Goal: Task Accomplishment & Management: Manage account settings

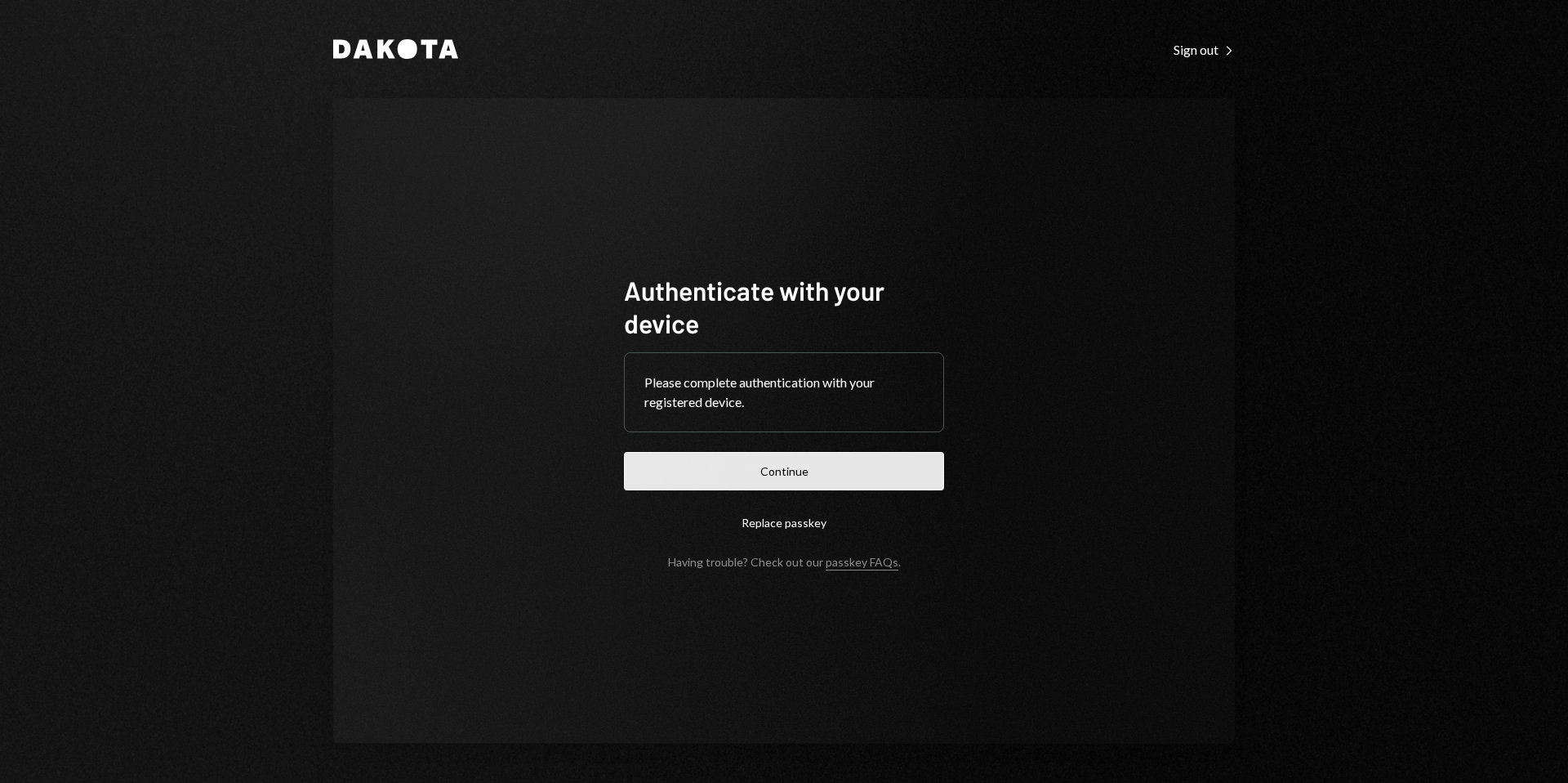
click at [784, 479] on button "Continue" at bounding box center [784, 471] width 320 height 39
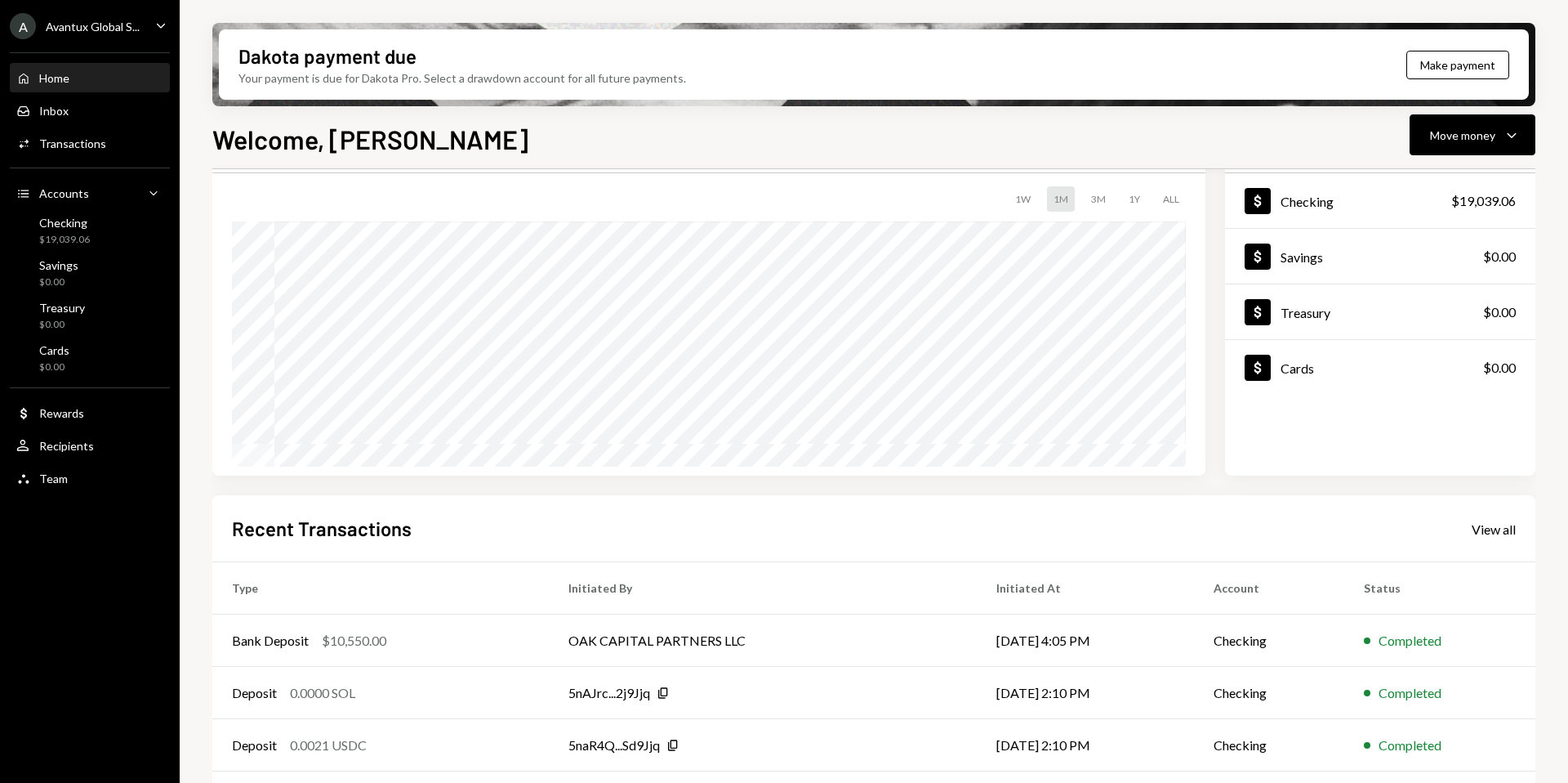
scroll to position [202, 0]
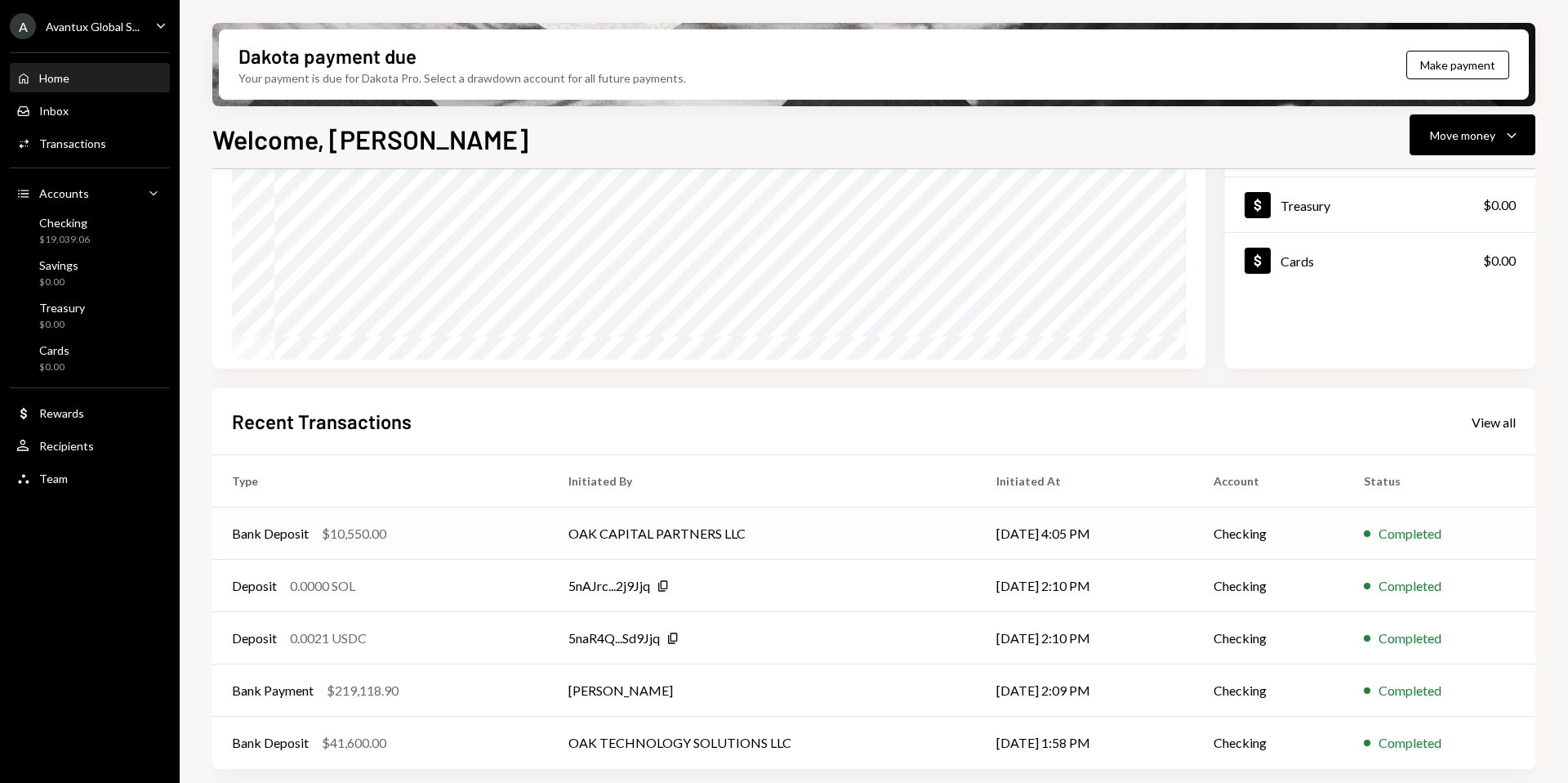
click at [637, 531] on td "OAK CAPITAL PARTNERS LLC" at bounding box center [763, 534] width 428 height 52
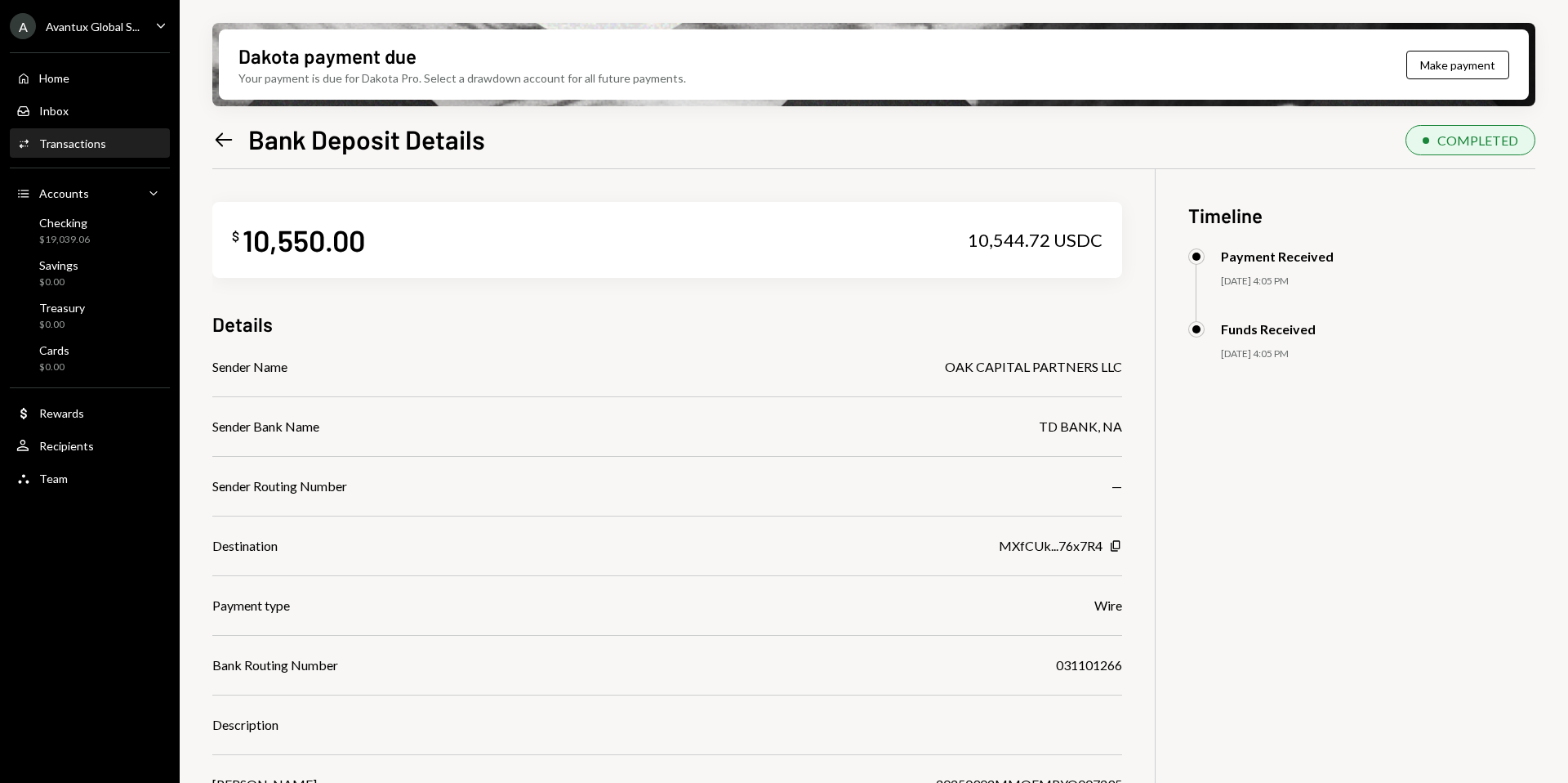
click at [217, 141] on icon "Left Arrow" at bounding box center [223, 140] width 22 height 22
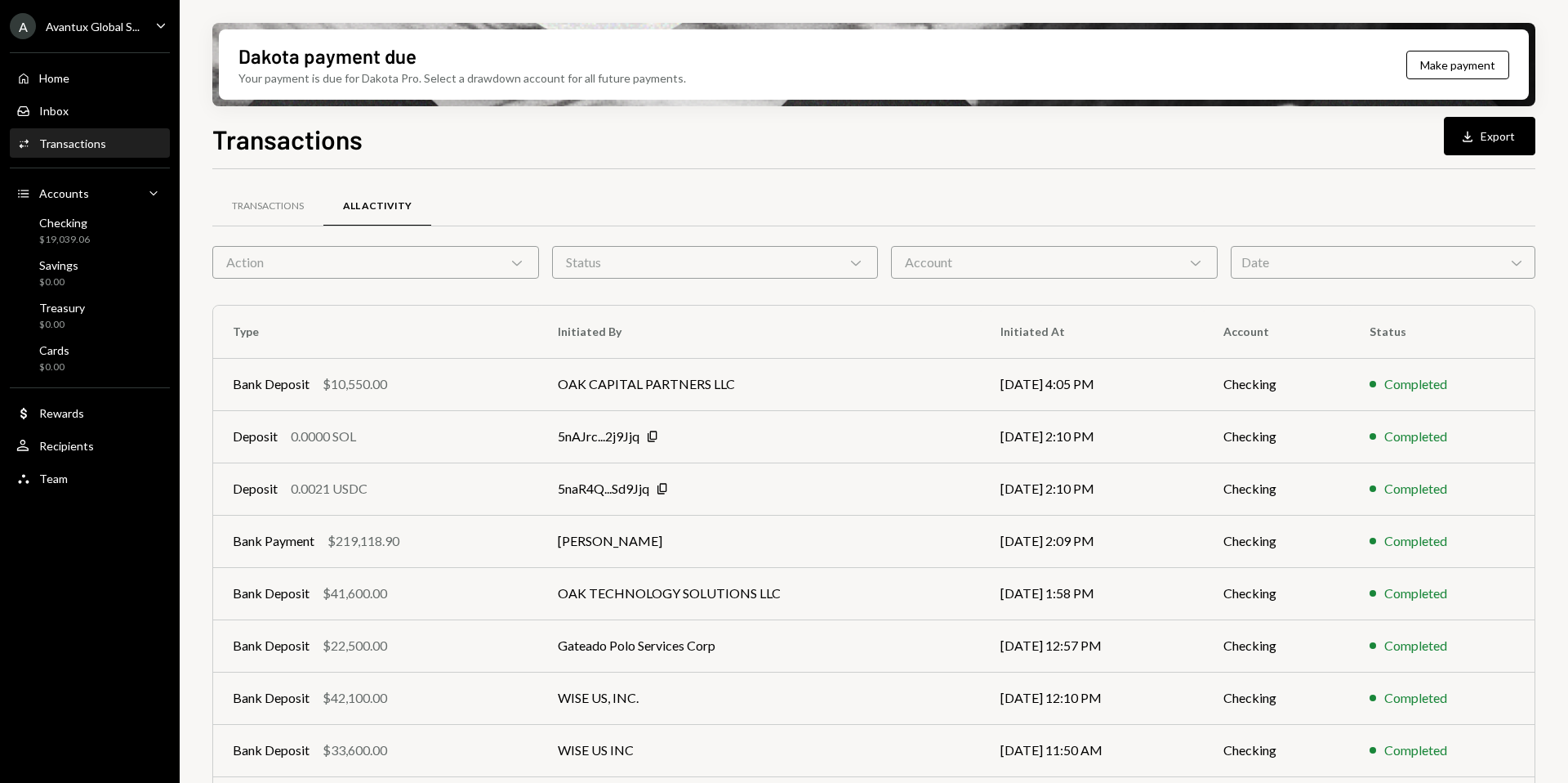
click at [59, 250] on div "Home Home Inbox Inbox Activities Transactions Accounts Accounts Caret Down Chec…" at bounding box center [90, 269] width 180 height 454
click at [68, 36] on div "A Avantux Global S..." at bounding box center [75, 26] width 130 height 26
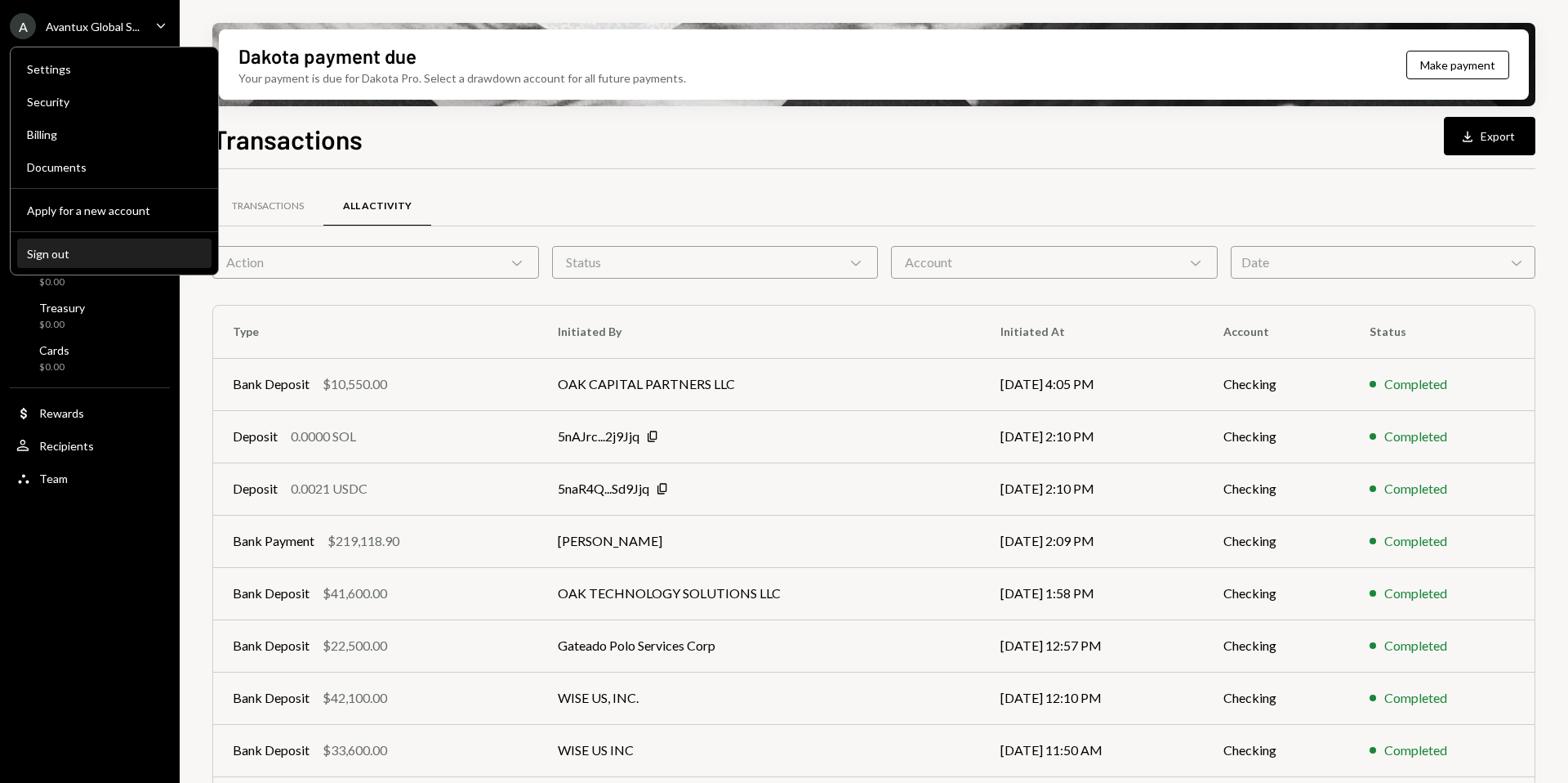
click at [101, 244] on button "Sign out" at bounding box center [114, 254] width 194 height 30
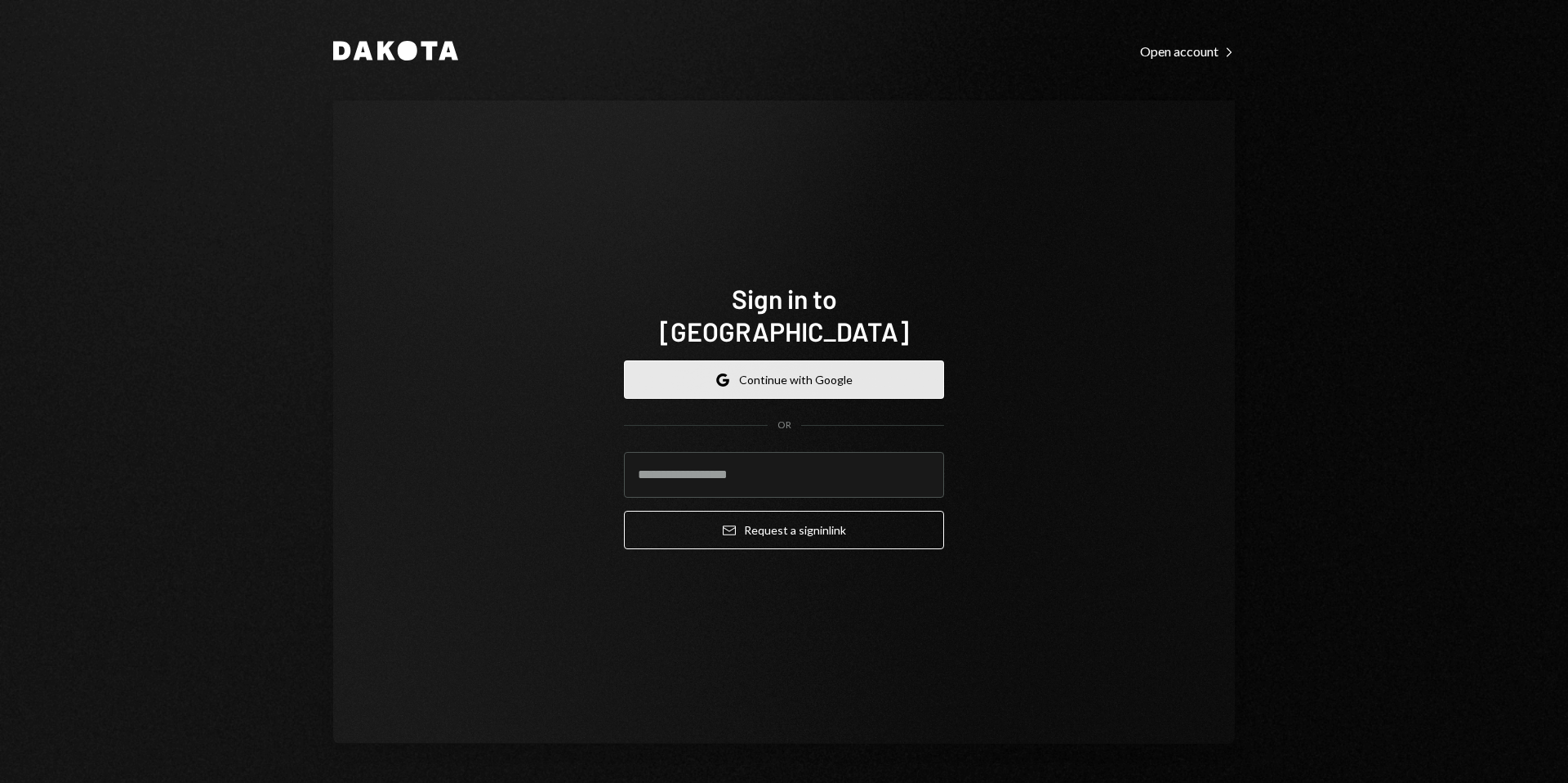
click at [791, 370] on button "Google Continue with Google" at bounding box center [784, 379] width 320 height 39
